Goal: Complete application form

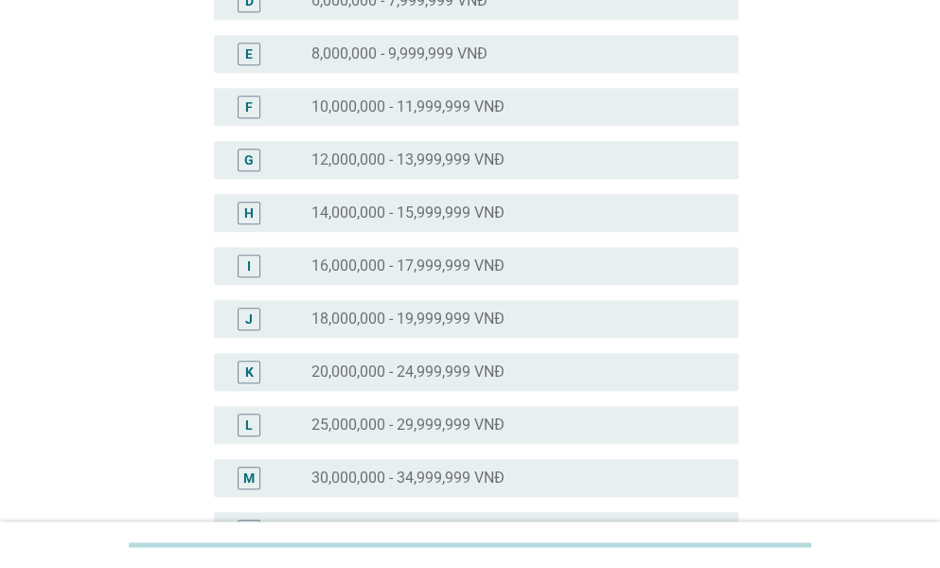
scroll to position [568, 0]
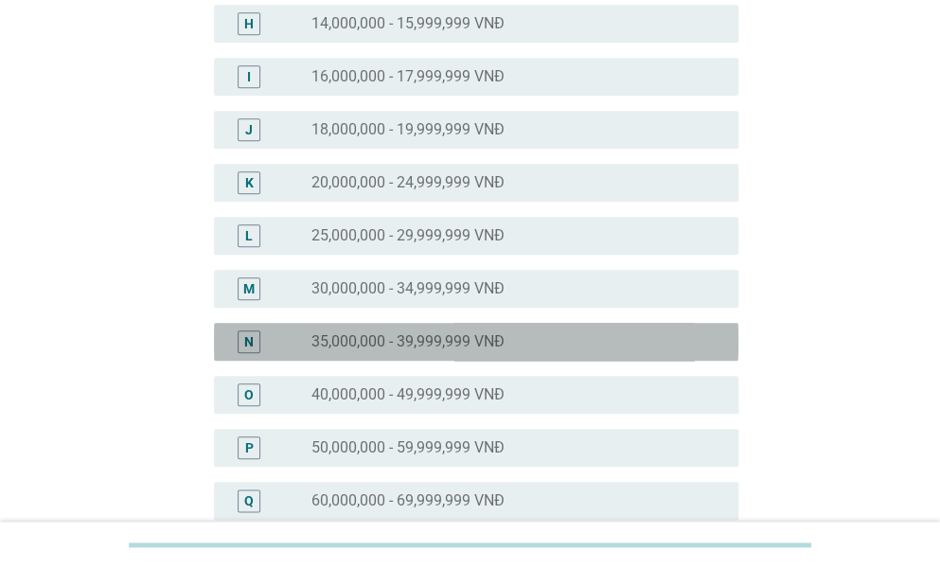
click at [405, 345] on label "35,000,000 - 39,999,999 VNĐ" at bounding box center [407, 341] width 193 height 19
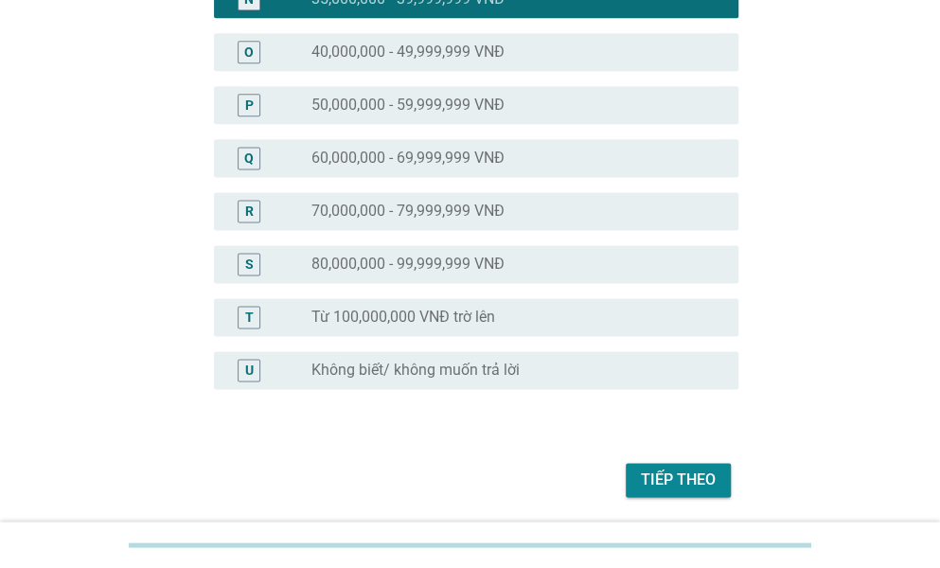
scroll to position [880, 0]
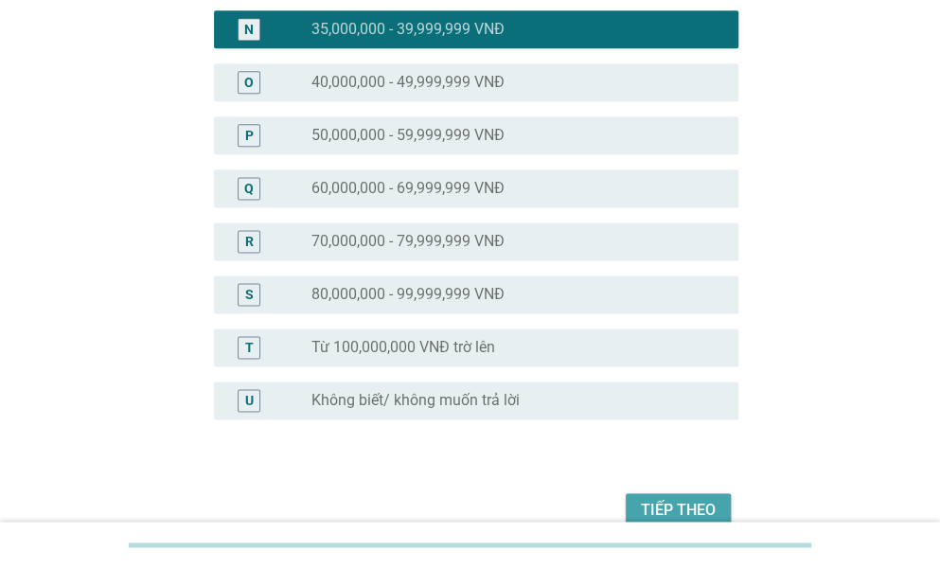
click at [661, 503] on div "Tiếp theo" at bounding box center [678, 510] width 75 height 23
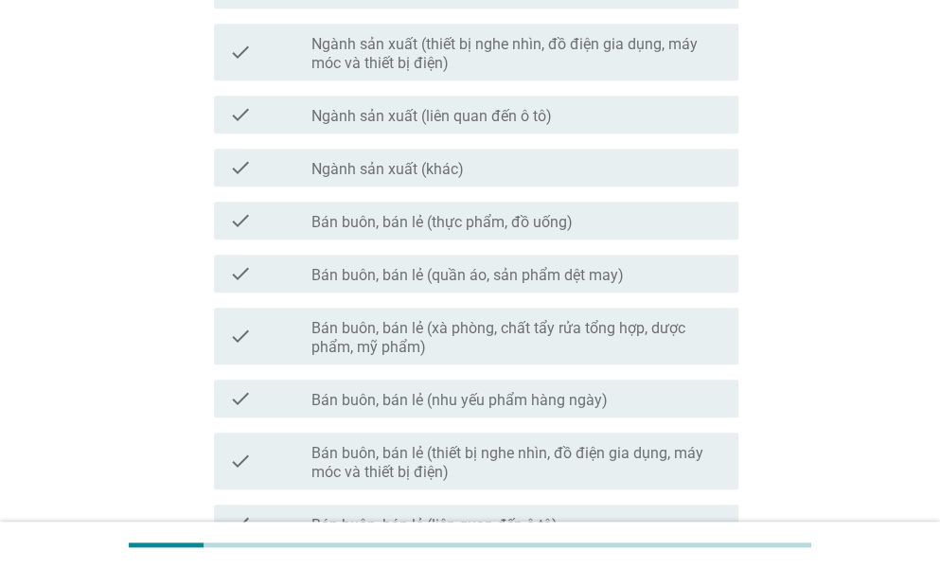
scroll to position [473, 0]
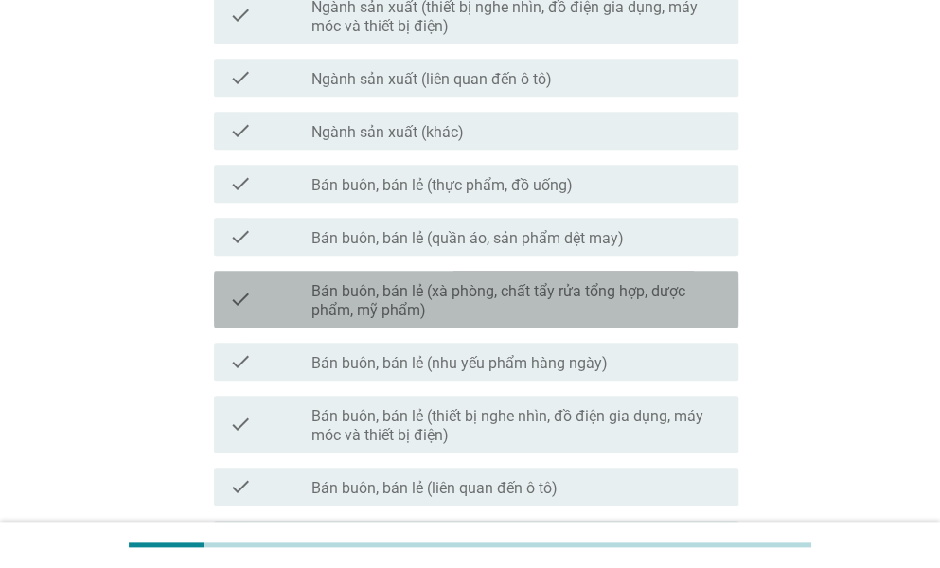
click at [463, 303] on label "Bán buôn, bán lẻ (xà phòng, chất tẩy rửa tổng hợp, dược phẩm, mỹ phẩm)" at bounding box center [517, 301] width 412 height 38
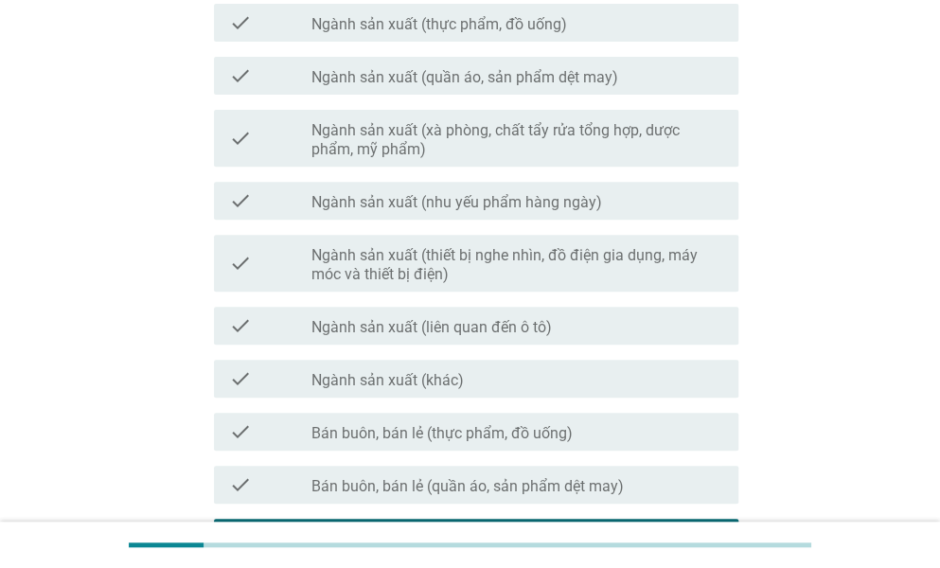
scroll to position [95, 0]
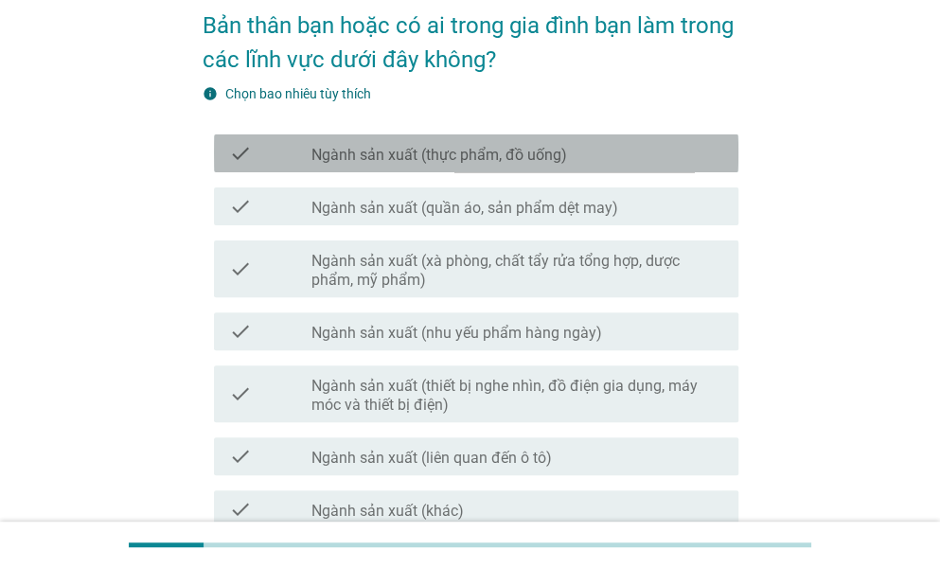
click at [543, 154] on label "Ngành sản xuất (thực phẩm, đồ uống)" at bounding box center [439, 155] width 256 height 19
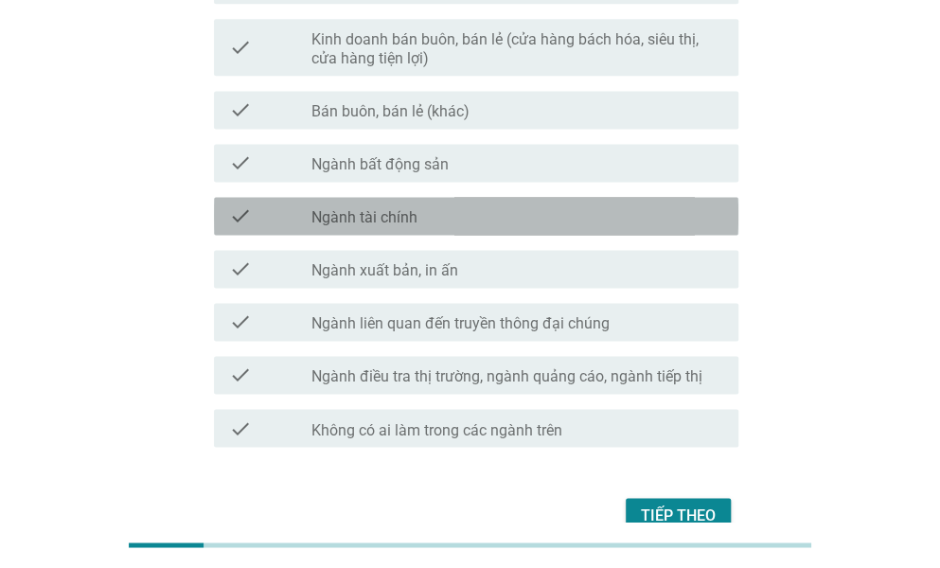
scroll to position [947, 0]
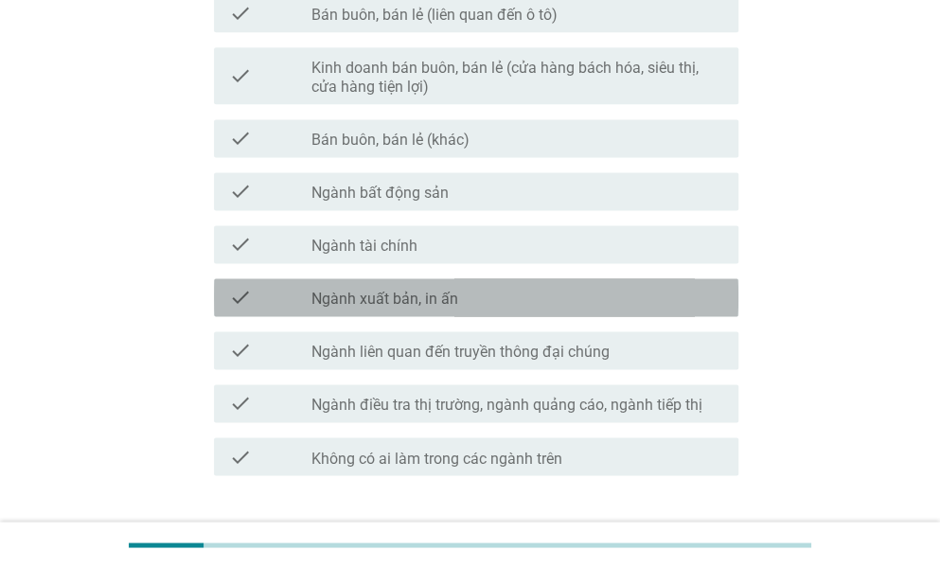
click at [452, 304] on label "Ngành xuất bản, in ấn" at bounding box center [384, 299] width 147 height 19
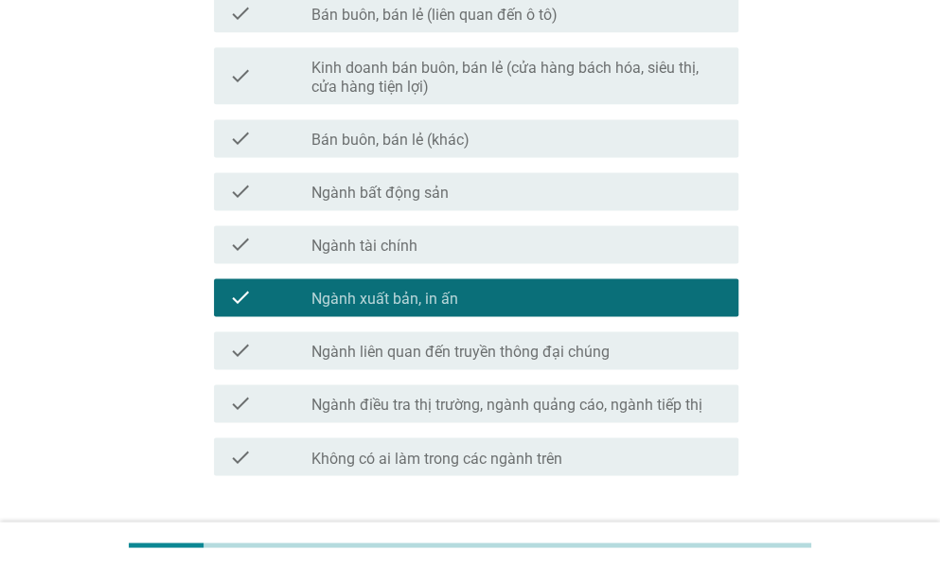
click at [488, 350] on label "Ngành liên quan đến truyền thông đại chúng" at bounding box center [460, 352] width 298 height 19
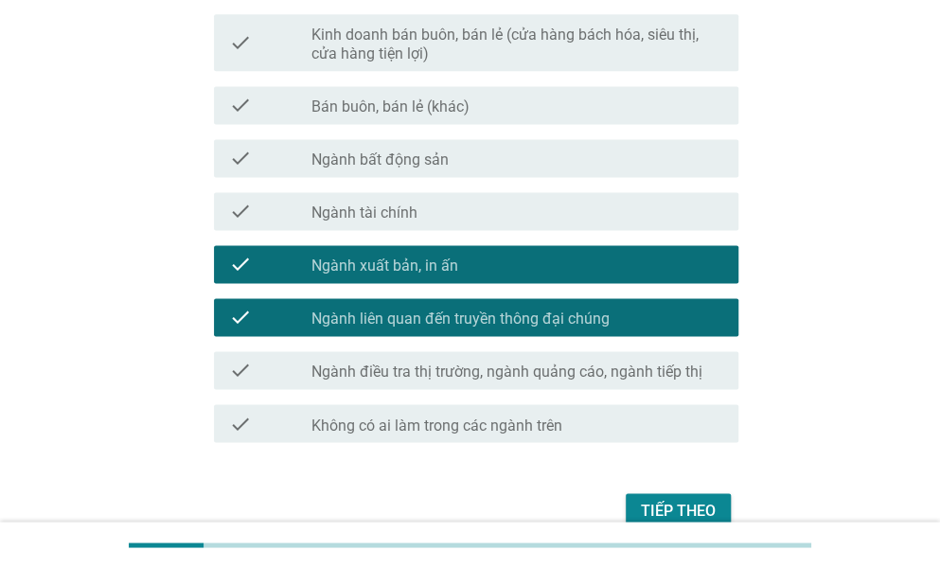
click at [523, 367] on label "Ngành điều tra thị trường, ngành quảng cáo, ngành tiếp thị" at bounding box center [506, 372] width 391 height 19
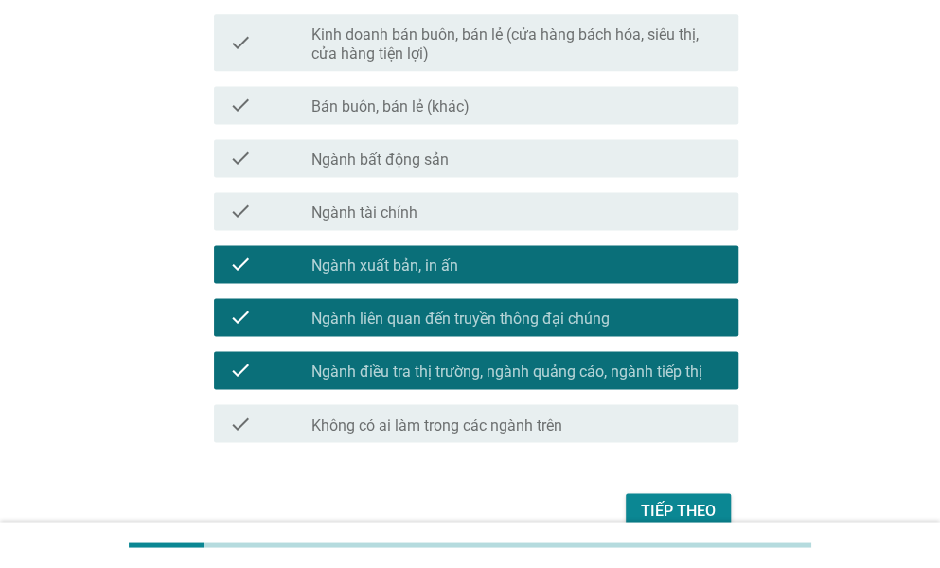
click at [657, 510] on div "Tiếp theo" at bounding box center [678, 510] width 75 height 23
